Goal: Check status: Check status

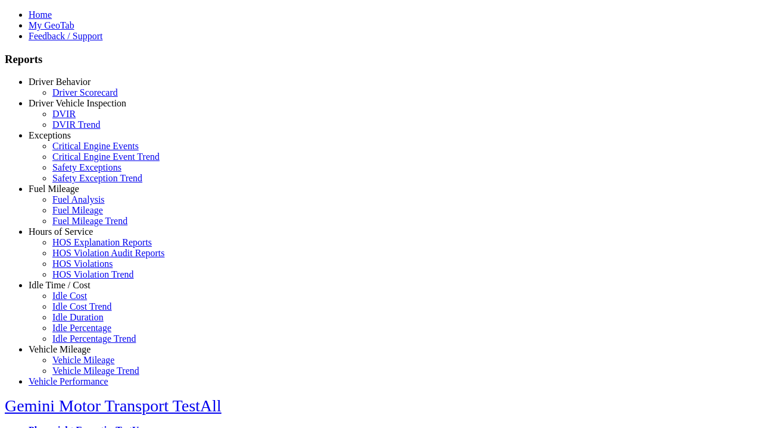
click at [68, 194] on link "Fuel Mileage" at bounding box center [54, 189] width 51 height 10
click at [77, 226] on link "Fuel Mileage Trend" at bounding box center [89, 221] width 75 height 10
select select "**"
type input "**********"
